Goal: Task Accomplishment & Management: Complete application form

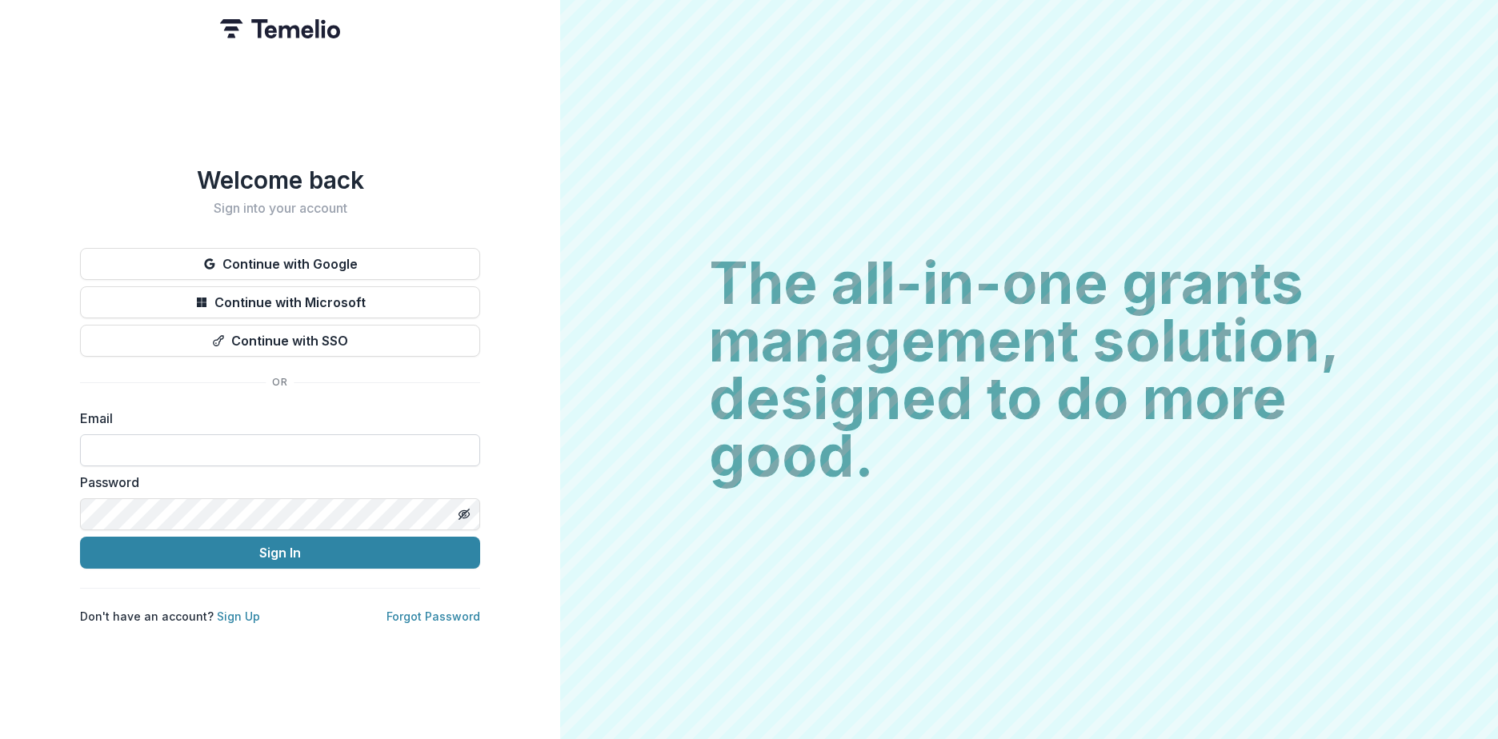
click at [169, 449] on input at bounding box center [280, 450] width 400 height 32
type input "**********"
click at [302, 338] on button "Continue with SSO" at bounding box center [280, 341] width 400 height 32
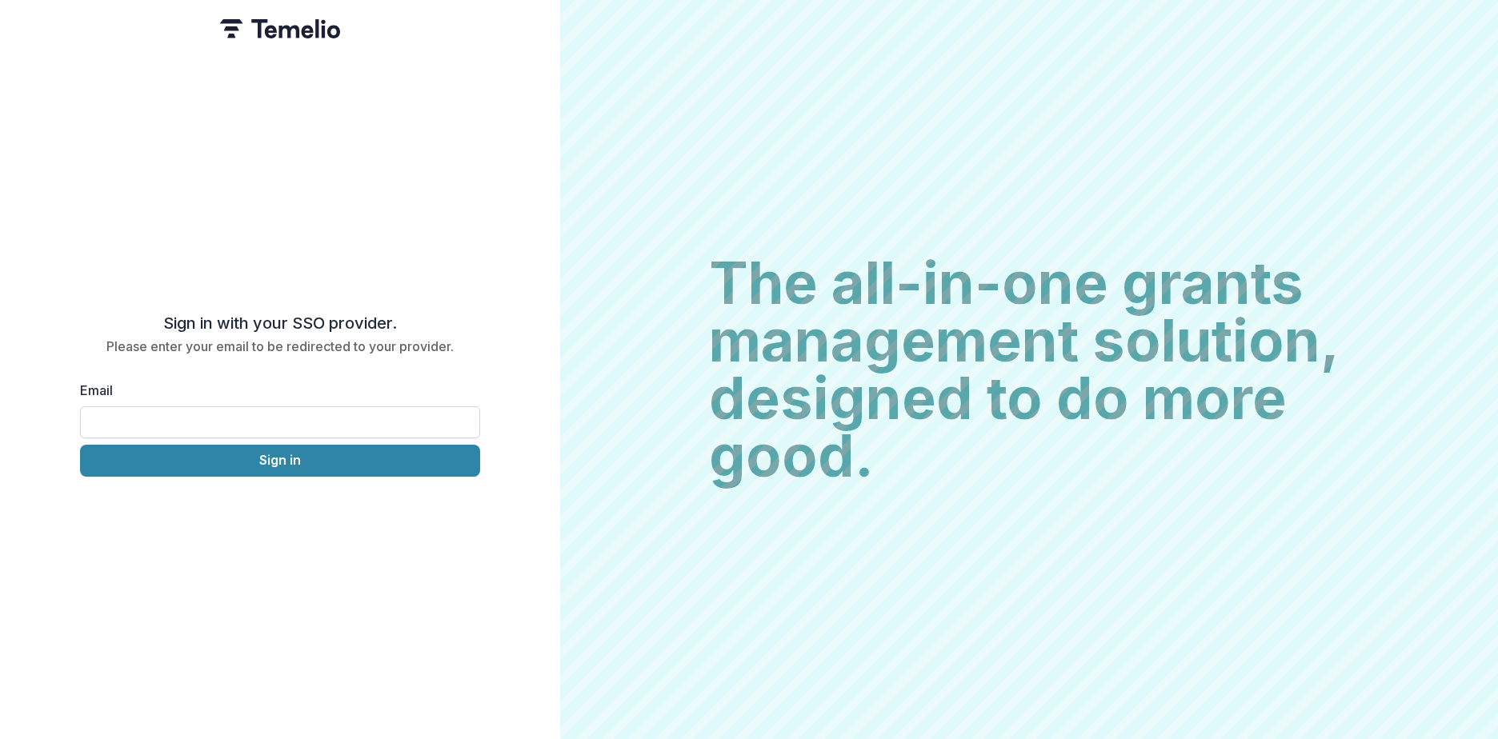
click at [170, 413] on input "Email" at bounding box center [280, 422] width 400 height 32
type input "**********"
click at [249, 455] on button "Sign in" at bounding box center [280, 461] width 400 height 32
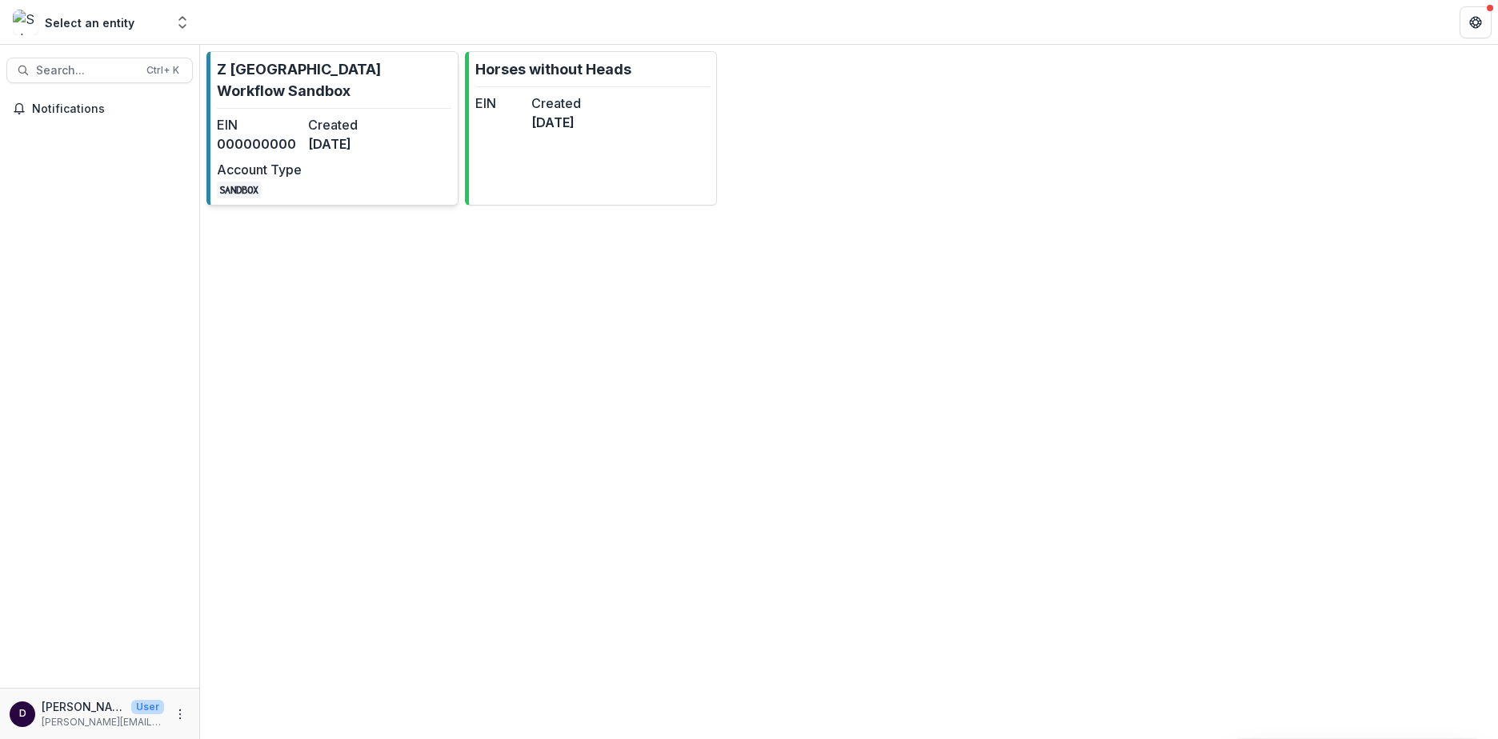
click at [335, 115] on dt "Created" at bounding box center [350, 124] width 85 height 19
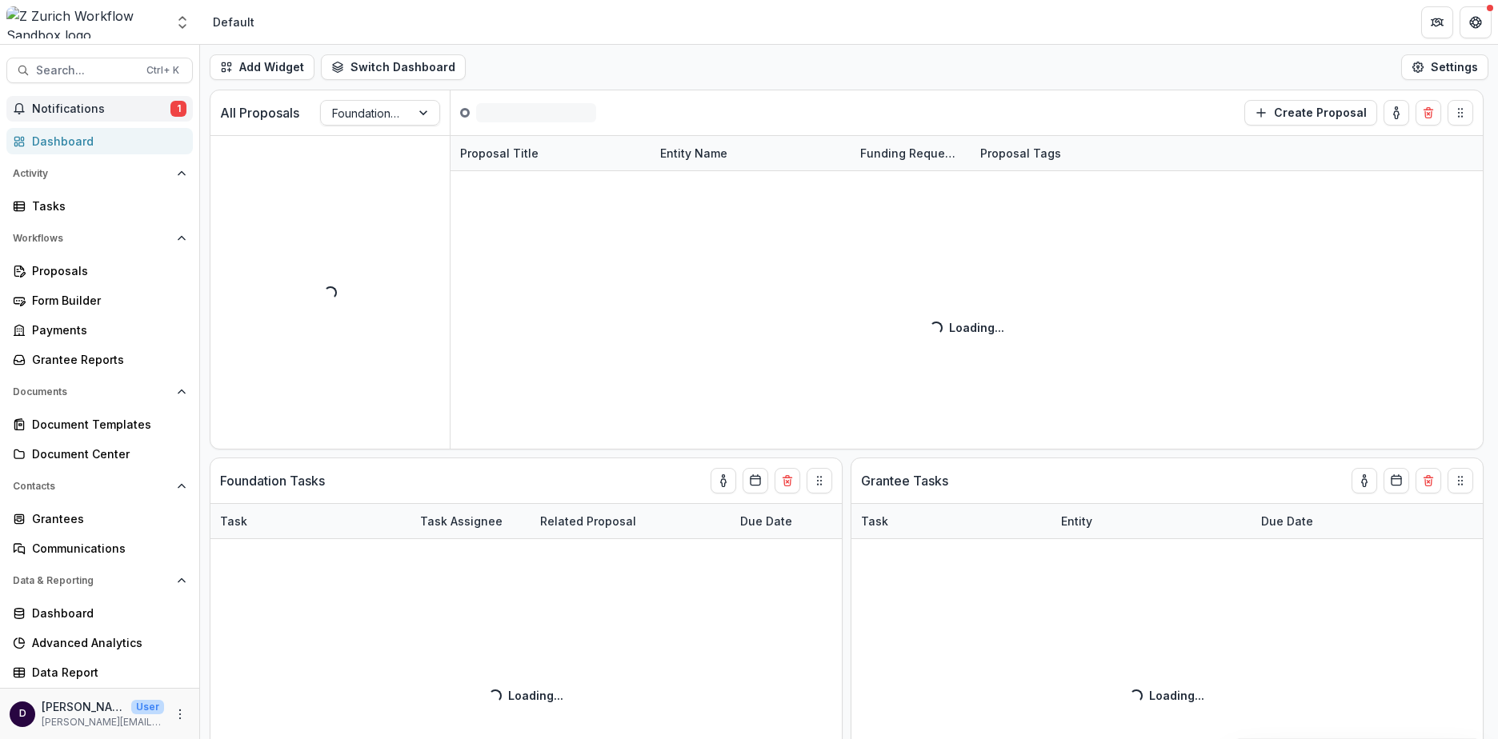
click at [175, 112] on span "1" at bounding box center [178, 109] width 16 height 16
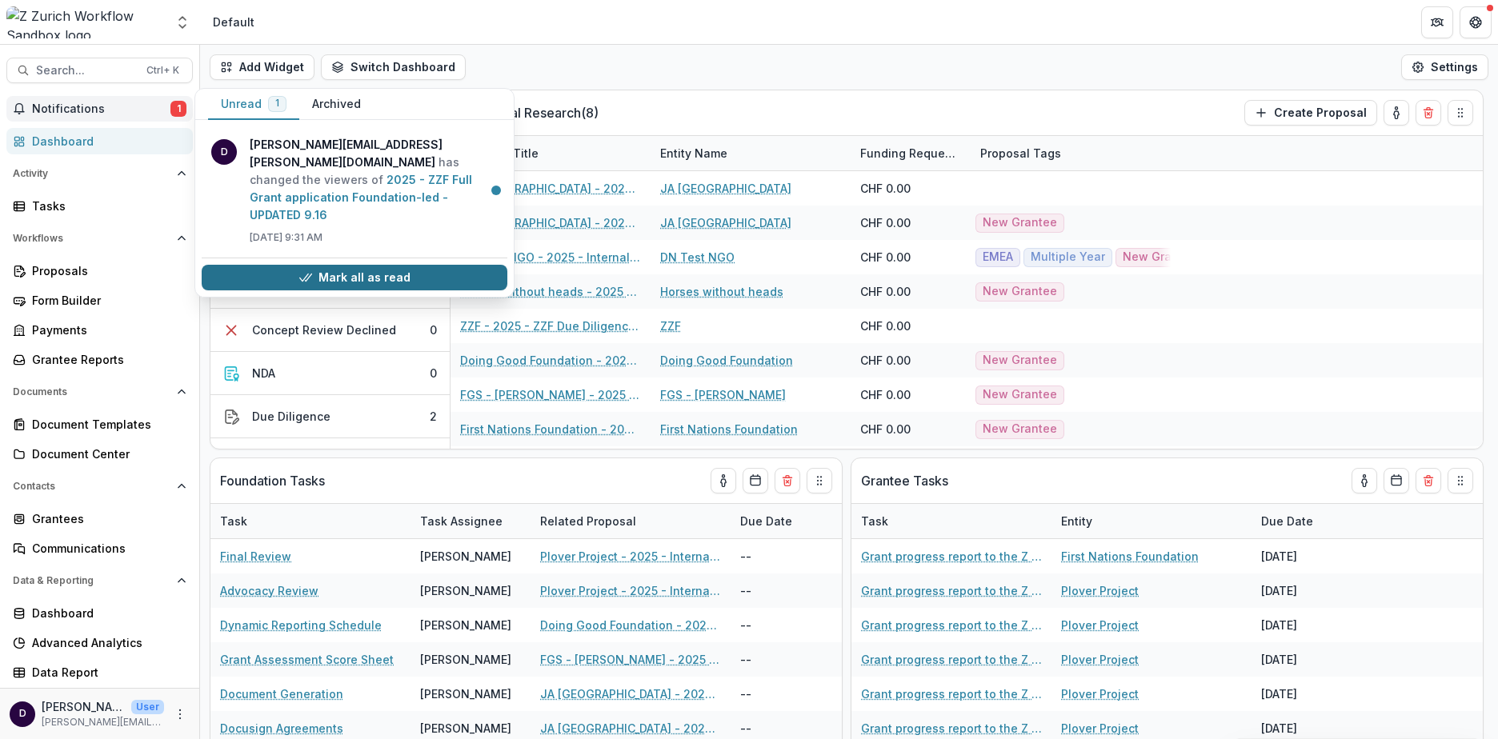
click at [383, 265] on button "Mark all as read" at bounding box center [355, 278] width 306 height 26
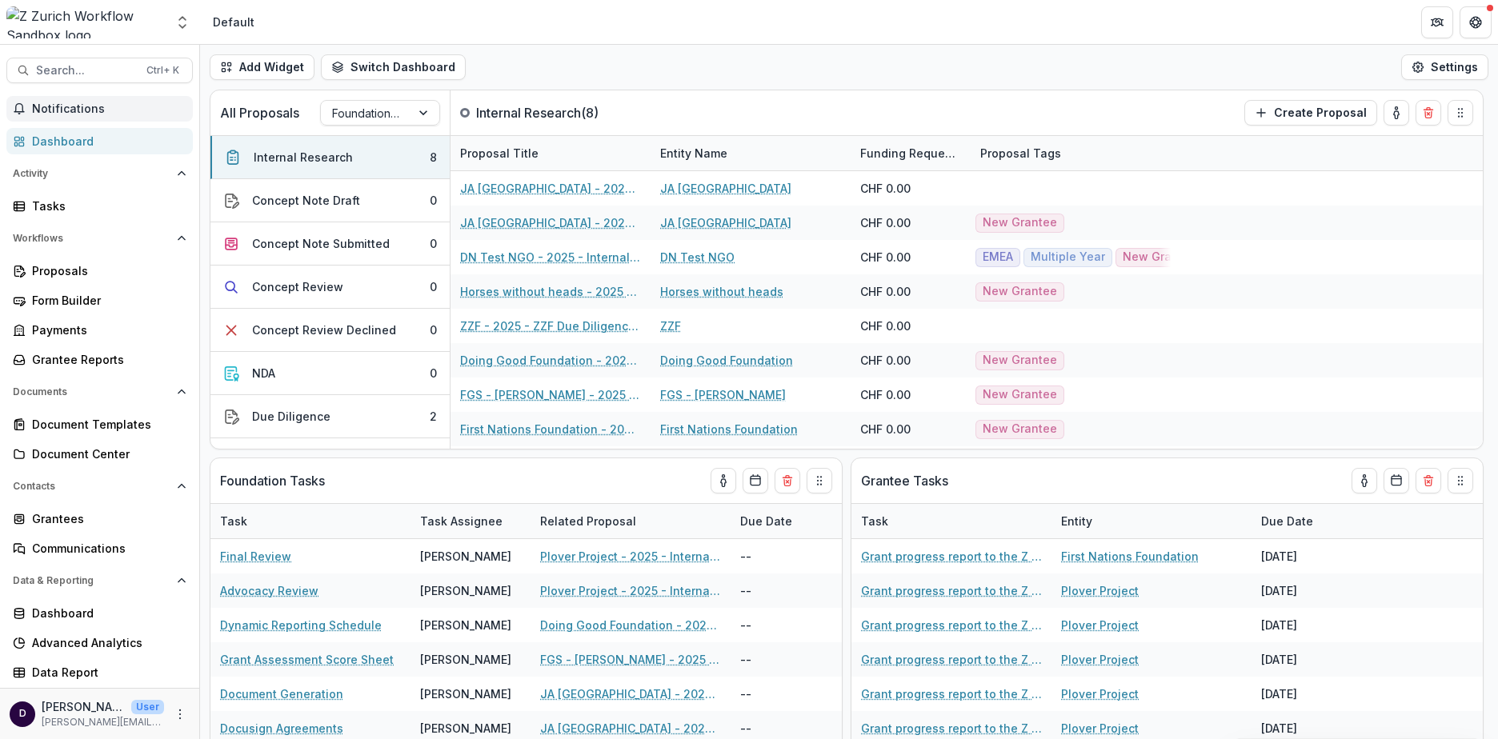
click at [836, 69] on div "Add Widget Switch Dashboard Default New Dashboard Settings" at bounding box center [849, 67] width 1298 height 45
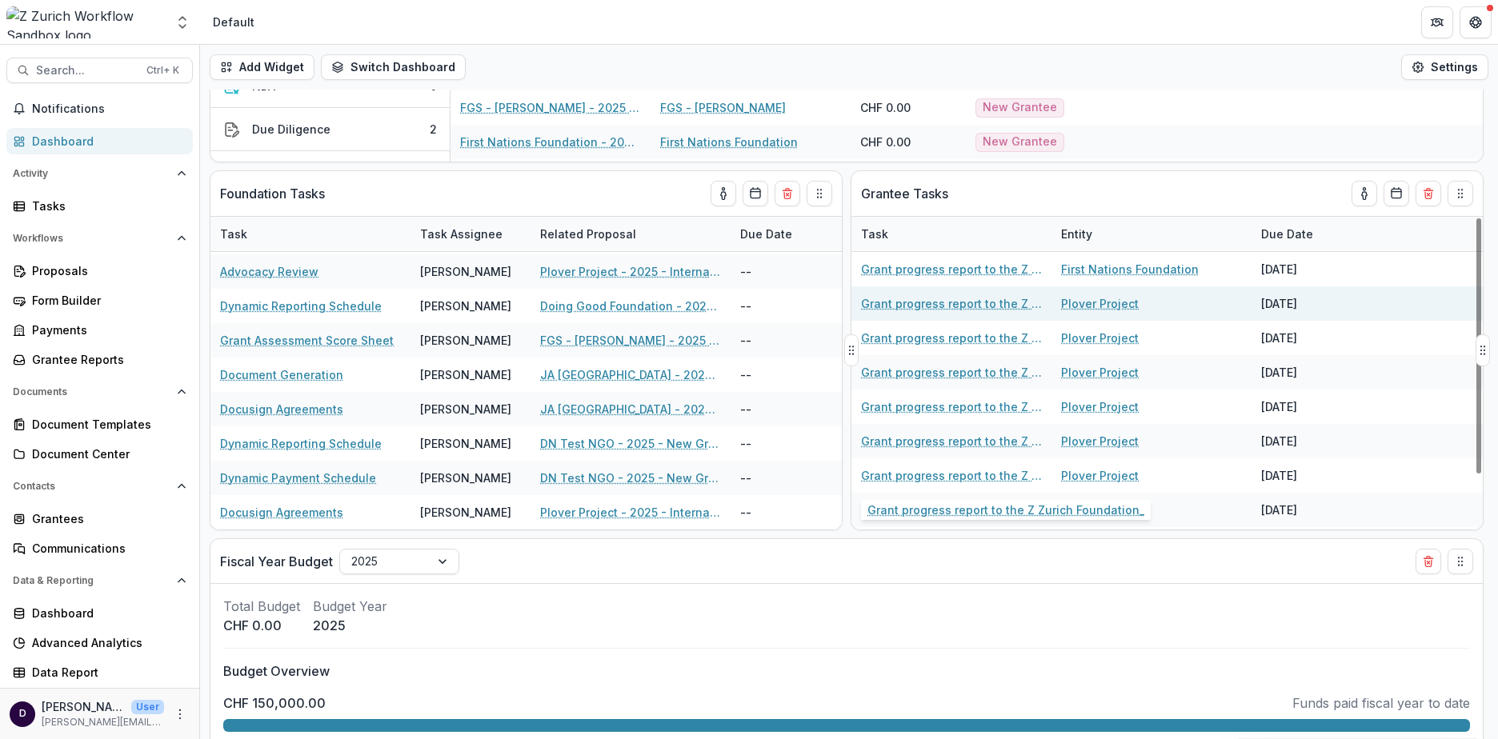
scroll to position [286, 0]
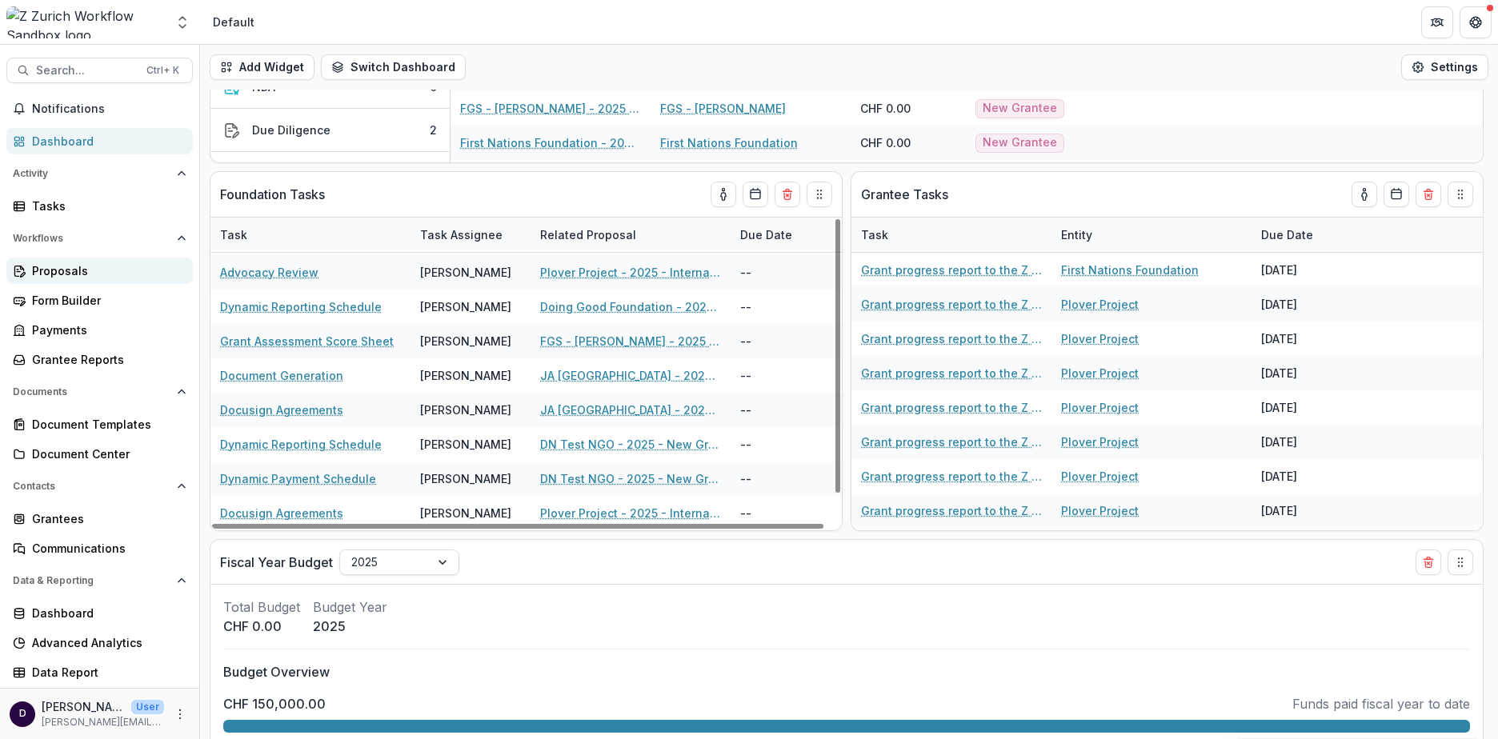
click at [77, 274] on div "Proposals" at bounding box center [106, 270] width 148 height 17
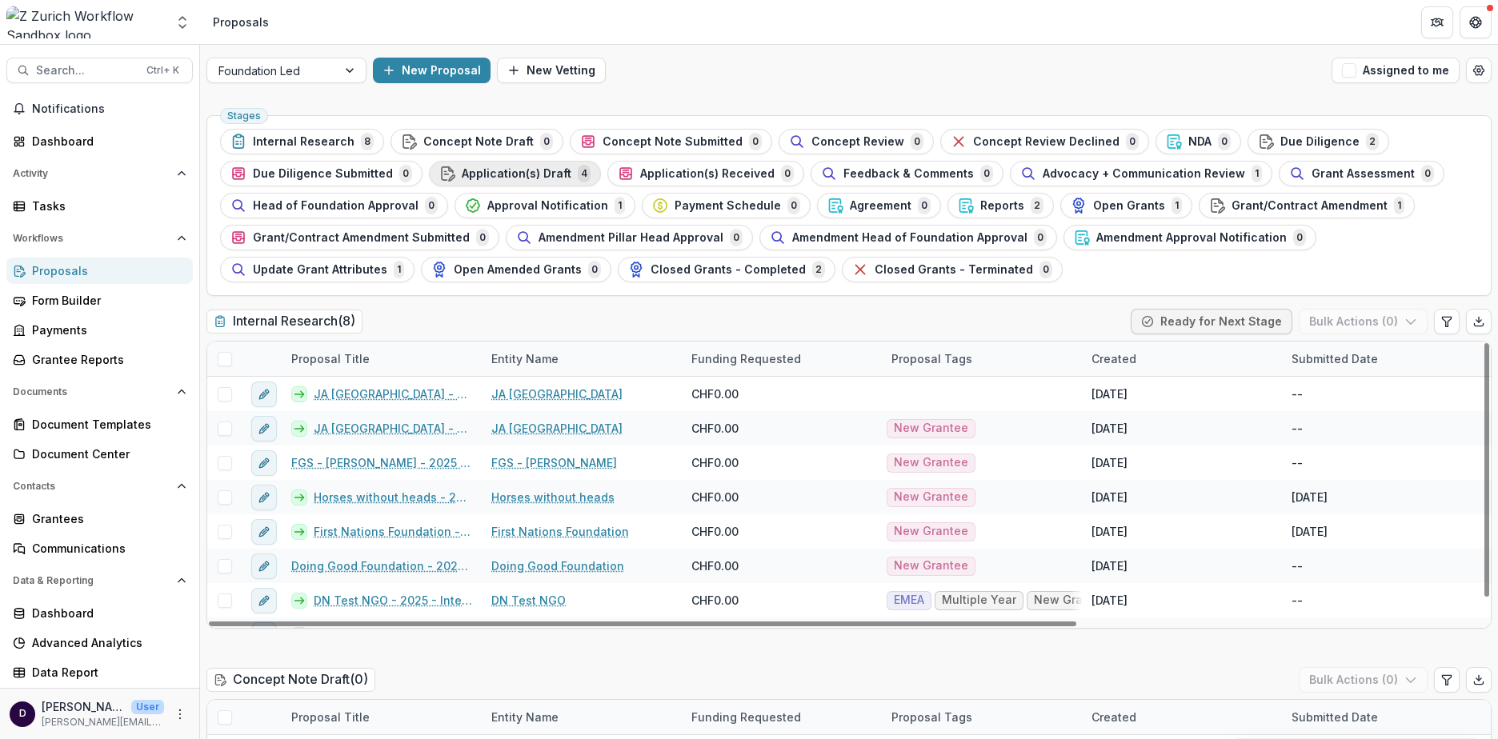
click at [521, 172] on span "Application(s) Draft" at bounding box center [517, 174] width 110 height 14
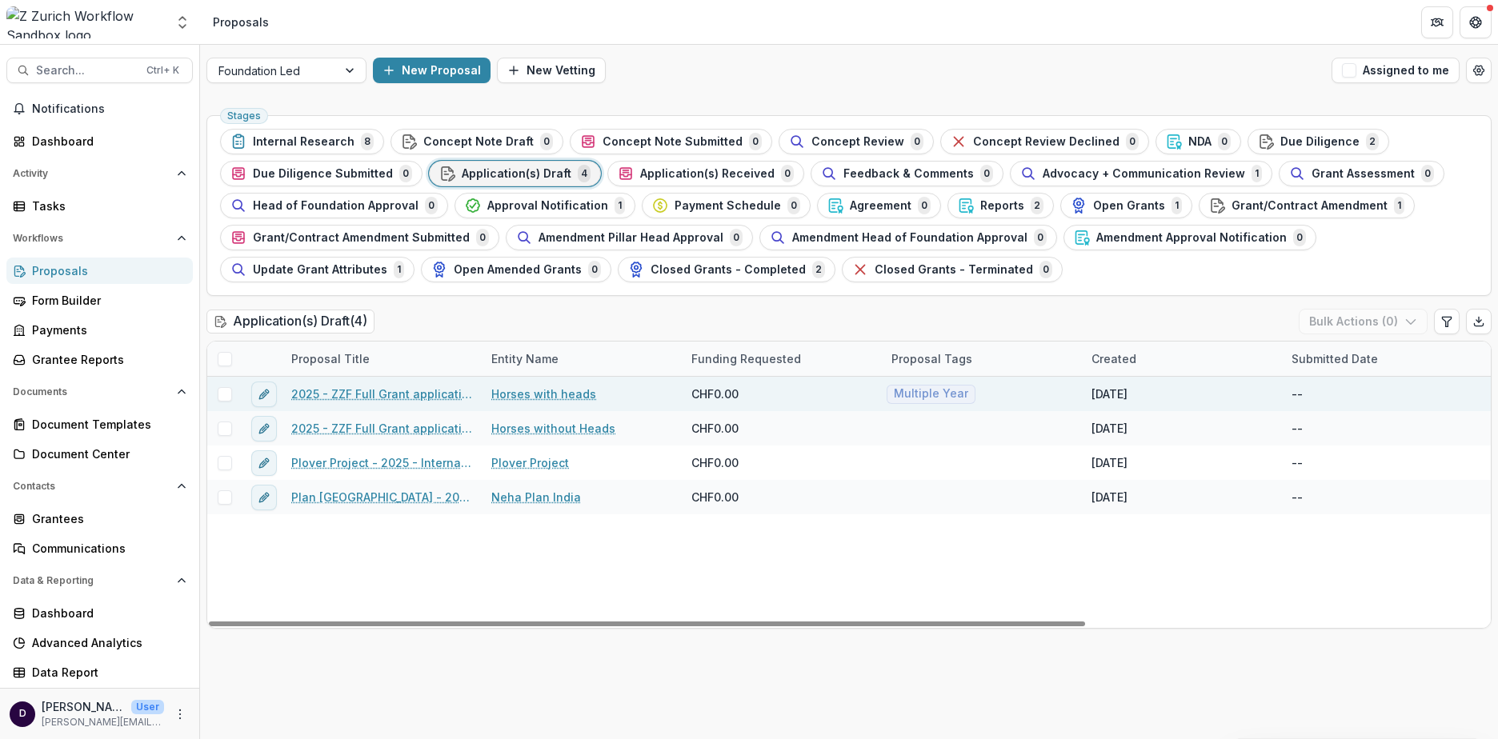
click at [441, 392] on link "2025 - ZZF Full Grant application Foundation-led - UPDATED 9.16" at bounding box center [381, 394] width 181 height 17
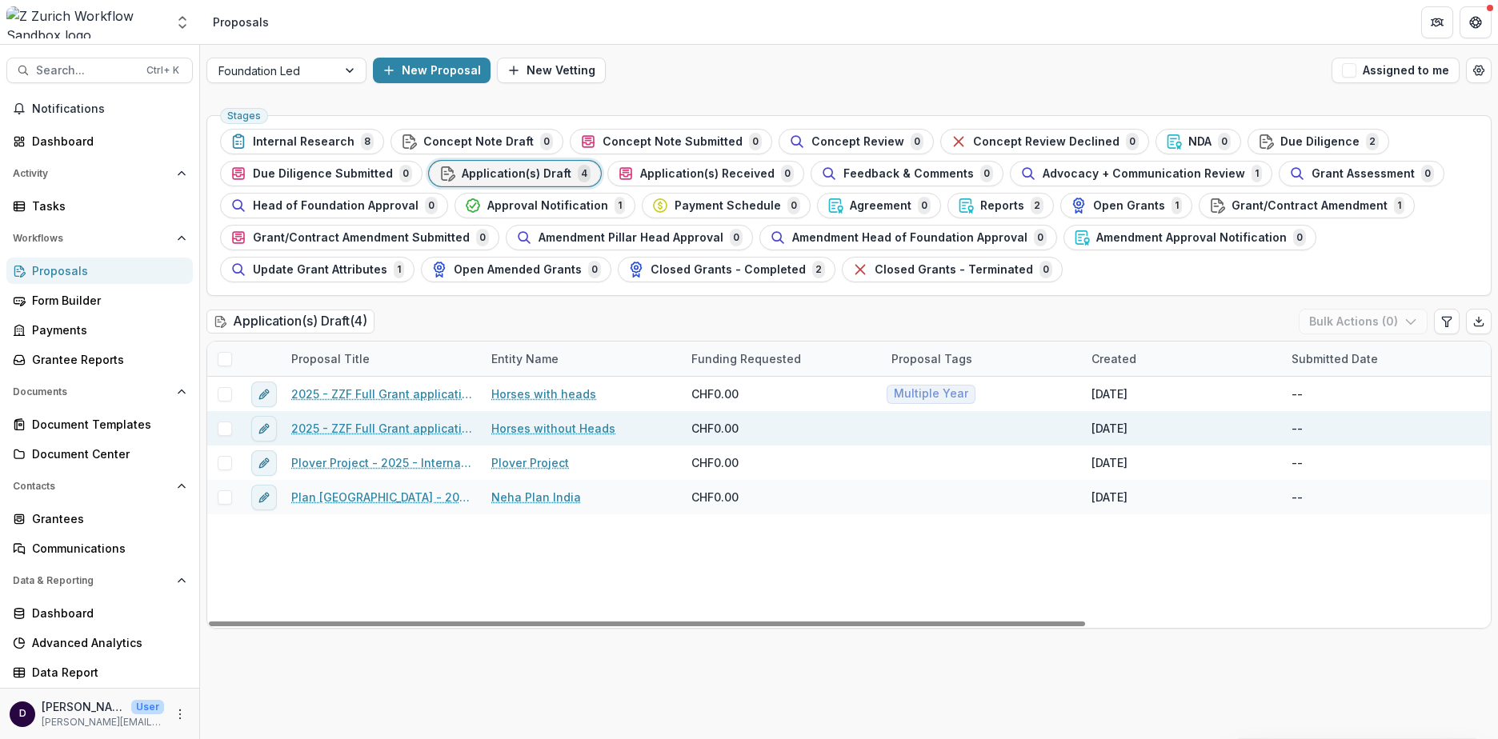
click at [435, 430] on link "2025 - ZZF Full Grant application Foundation-led - UPDATED 9.16" at bounding box center [381, 428] width 181 height 17
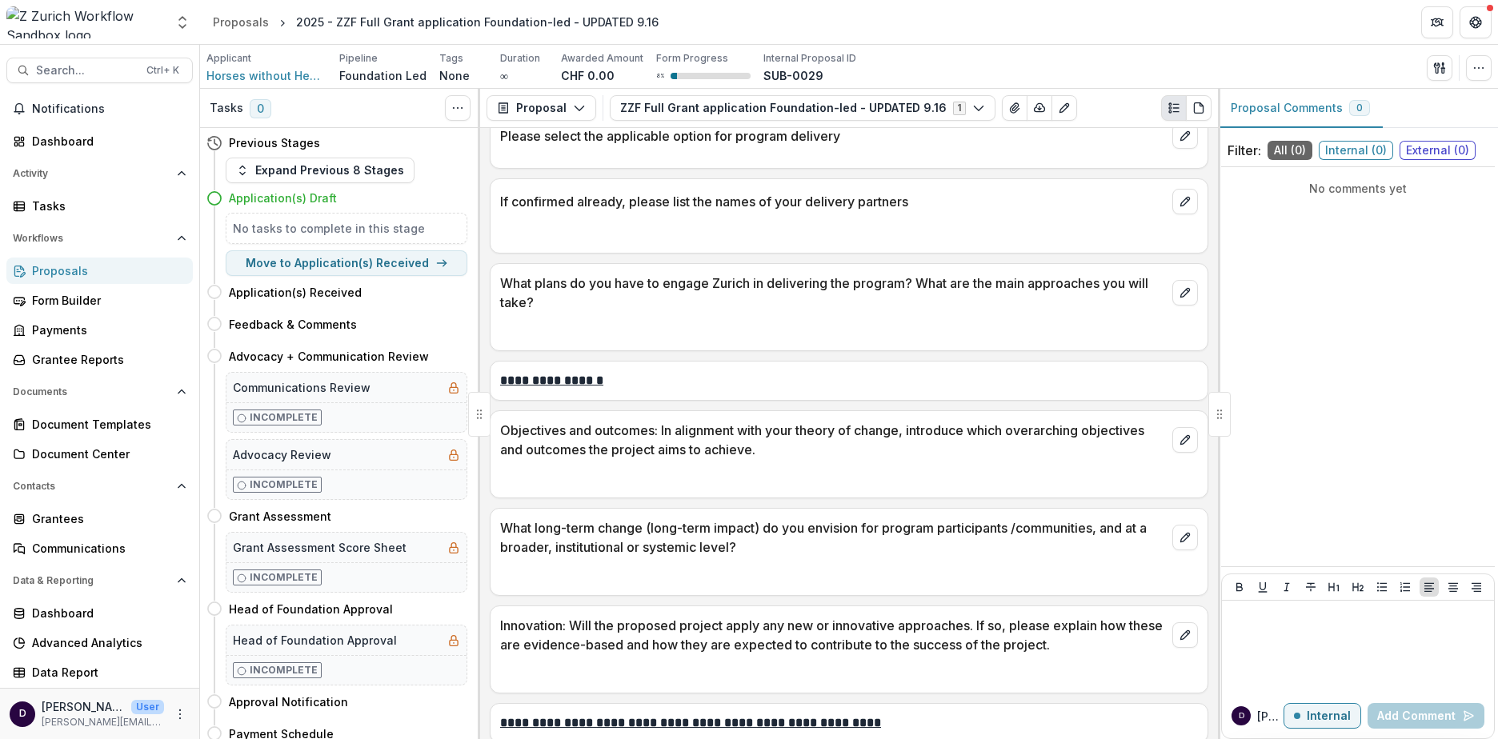
scroll to position [2404, 0]
